Goal: Information Seeking & Learning: Learn about a topic

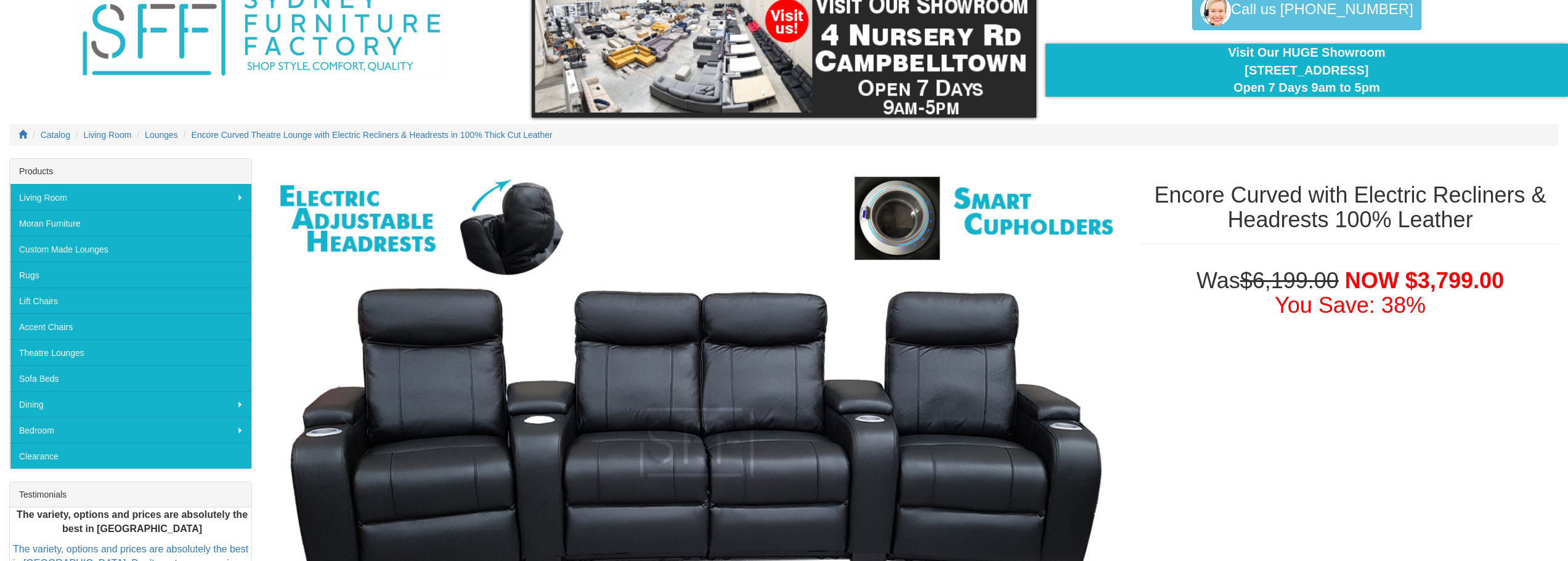
scroll to position [62, 0]
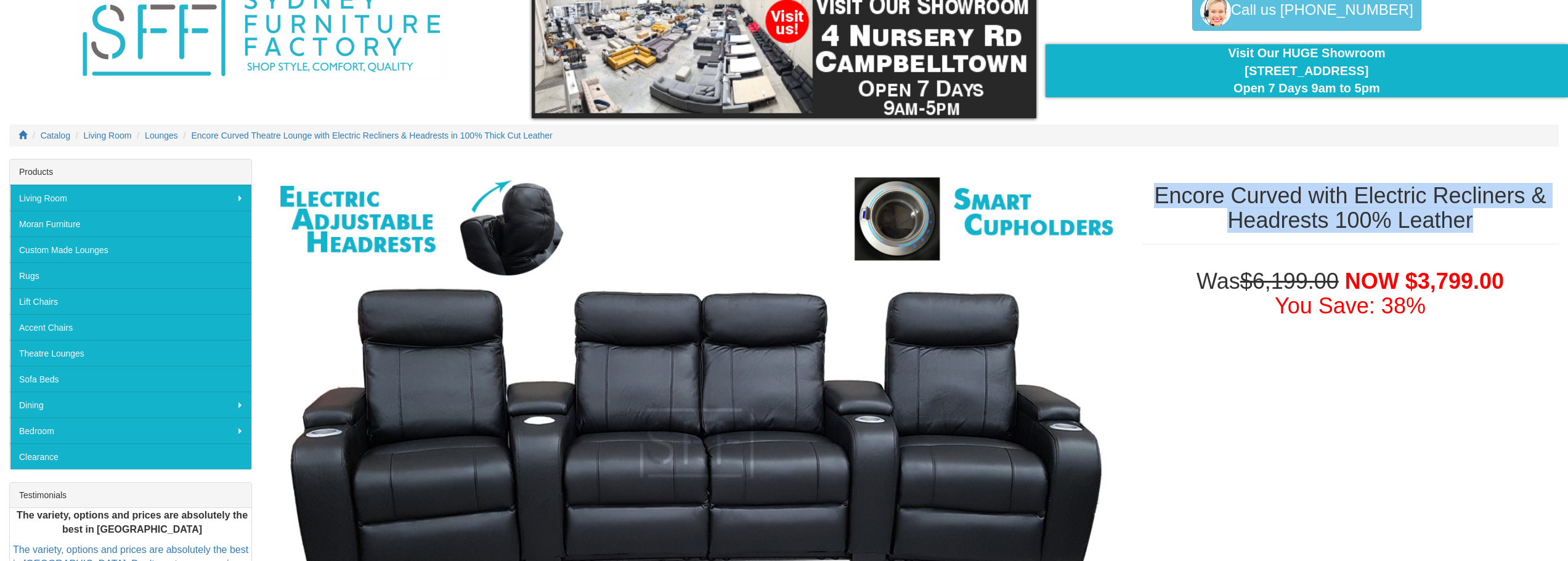
drag, startPoint x: 1156, startPoint y: 191, endPoint x: 1480, endPoint y: 233, distance: 326.7
click at [1480, 233] on h1 "Encore Curved with Electric Recliners & Headrests 100% Leather" at bounding box center [1350, 208] width 417 height 48
copy h1 "Encore Curved with Electric Recliners & Headrests 100% Leather"
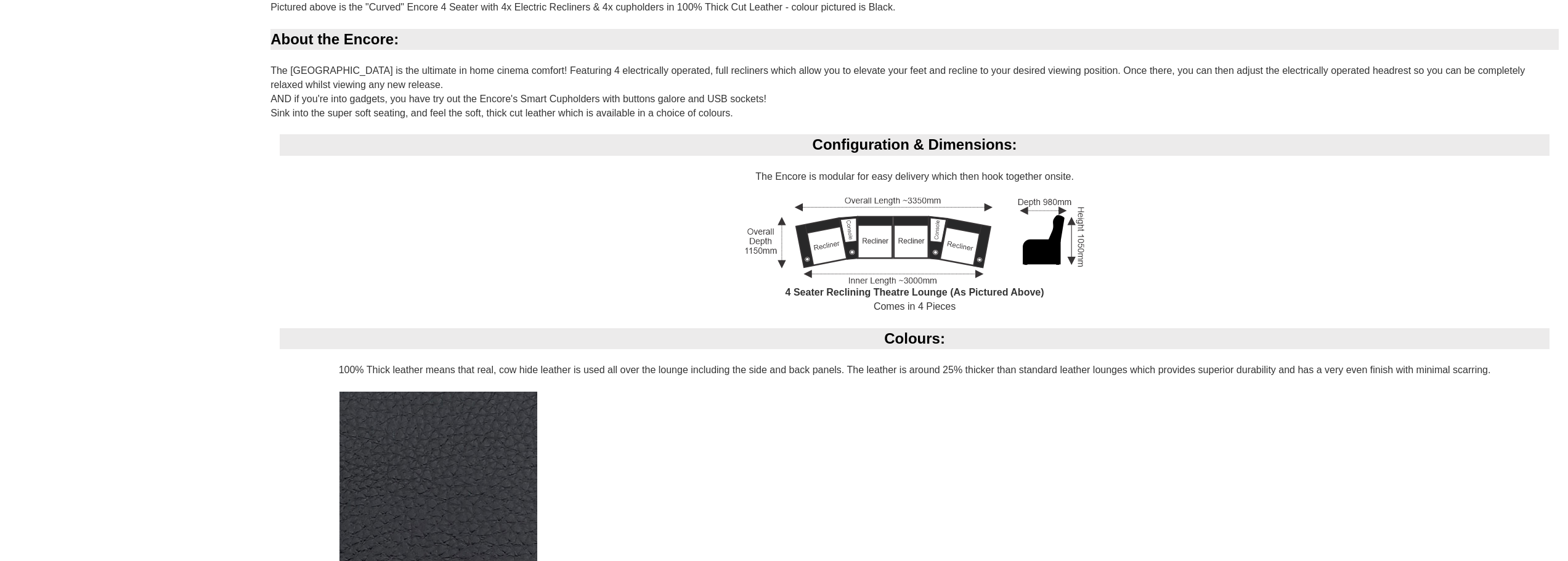
scroll to position [985, 0]
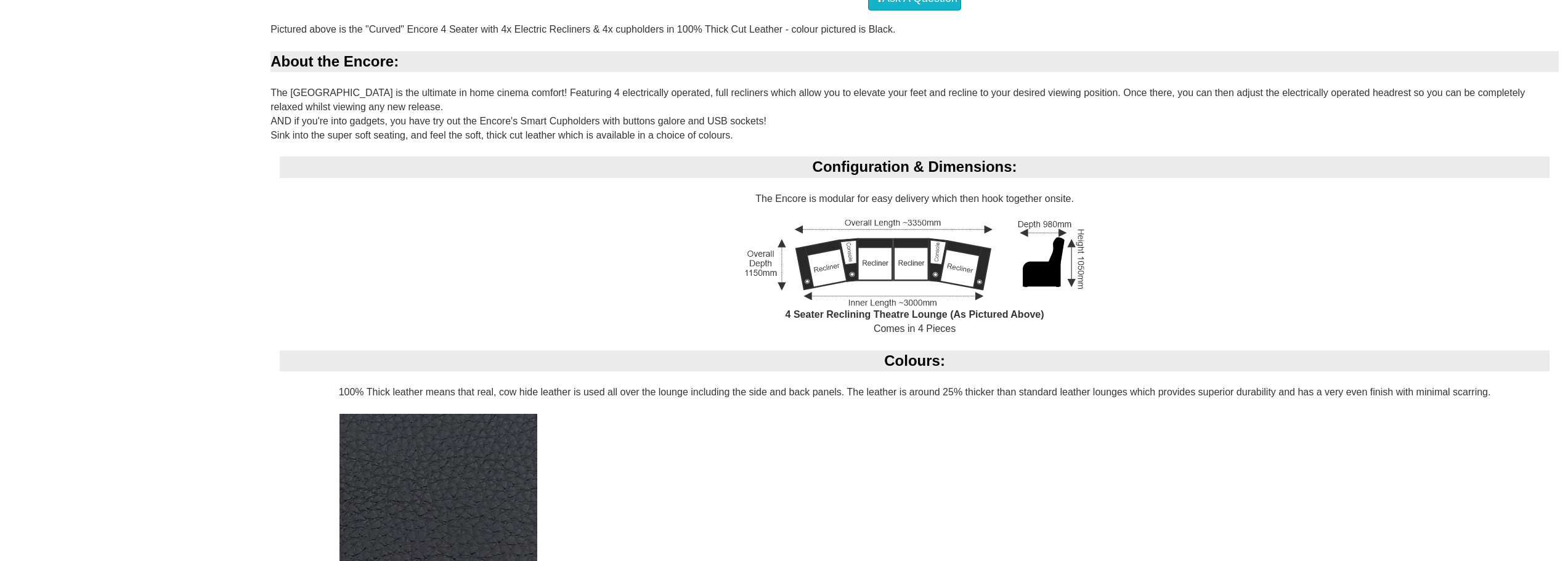
click at [845, 222] on img at bounding box center [915, 264] width 339 height 88
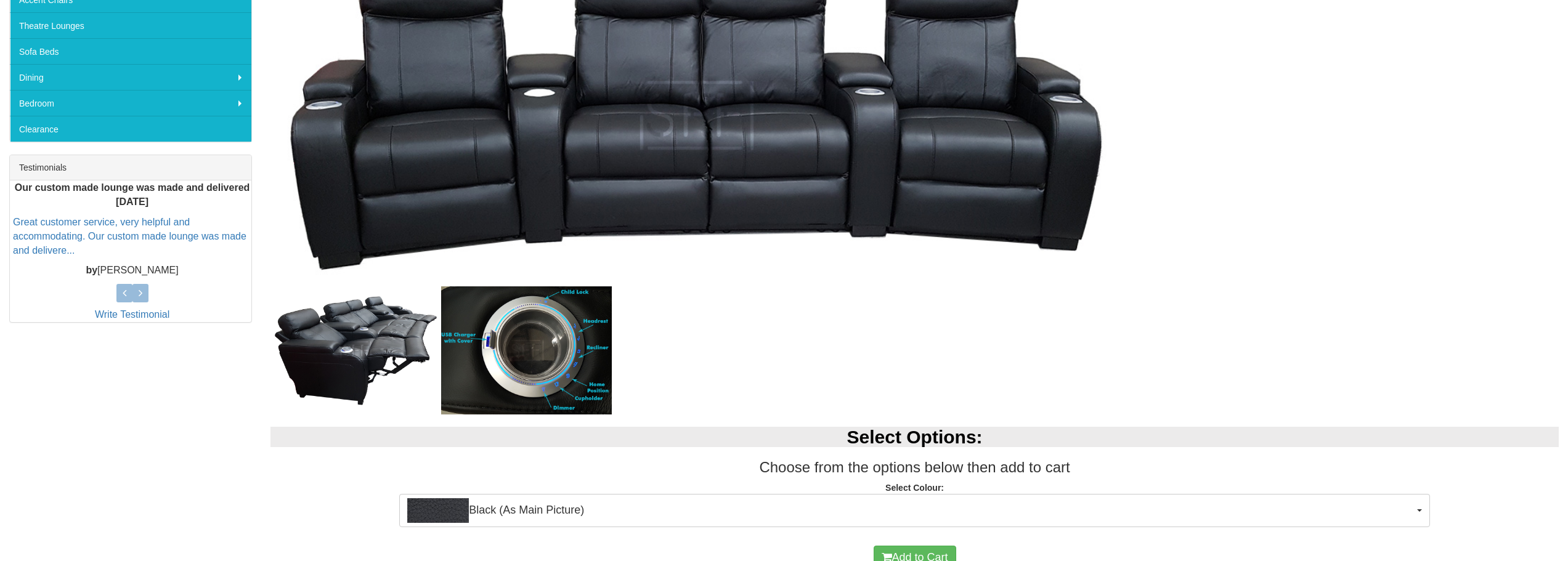
scroll to position [123, 0]
